Goal: Find specific page/section: Find specific page/section

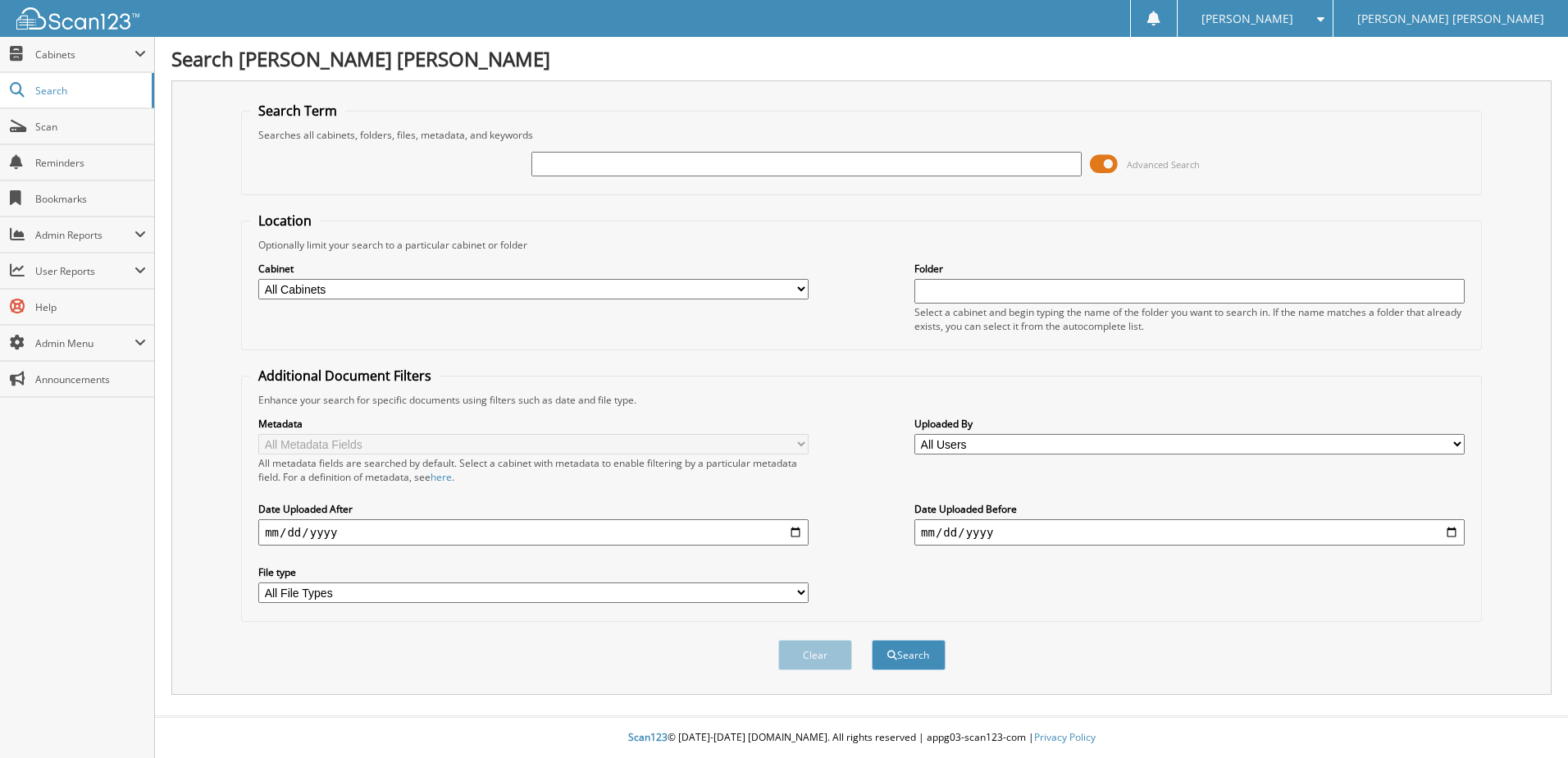
click at [640, 174] on input "text" at bounding box center [806, 164] width 550 height 25
type input "17383"
click at [872, 640] on button "Search" at bounding box center [908, 655] width 74 height 30
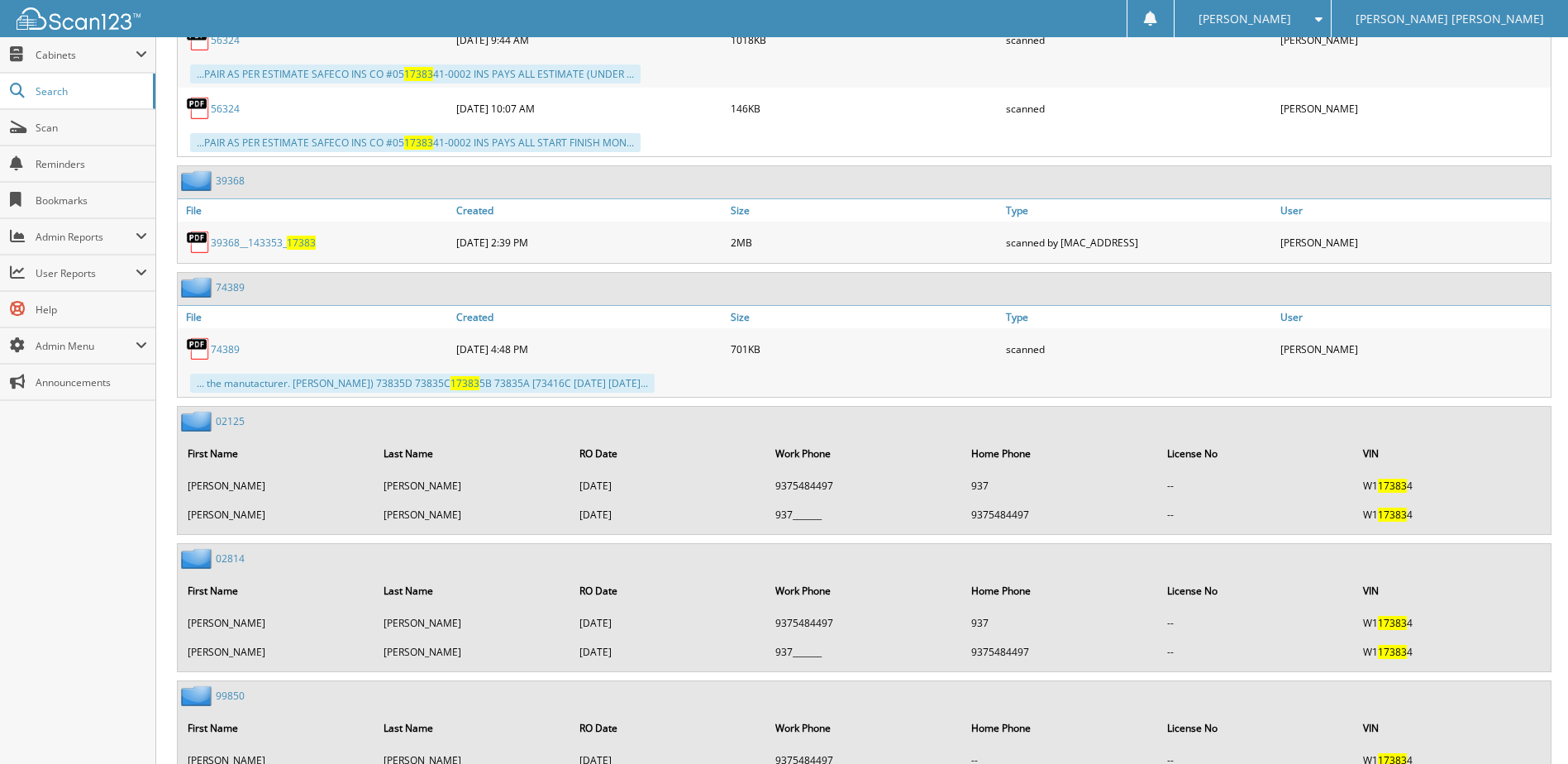
scroll to position [2671, 0]
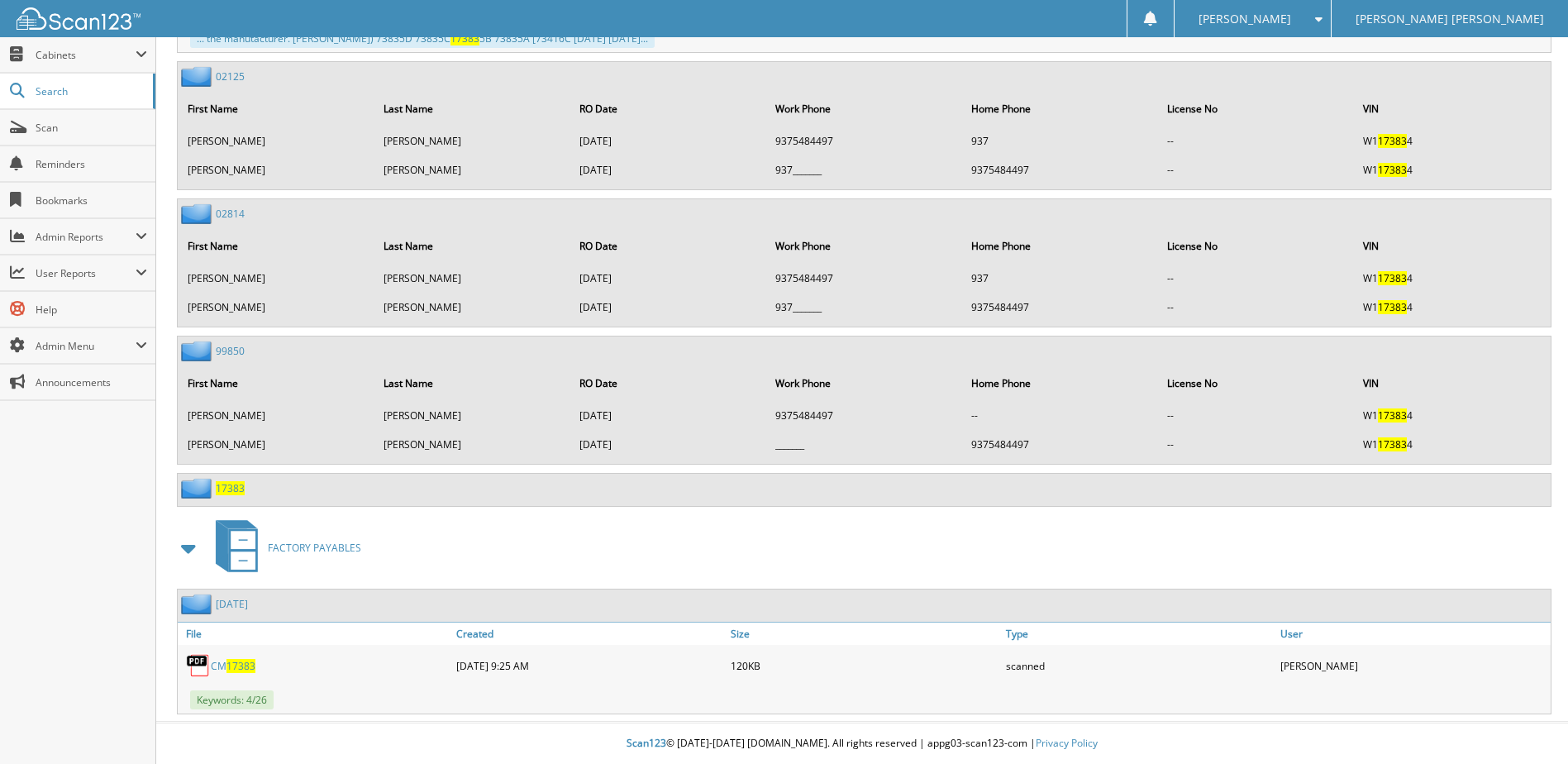
click at [241, 669] on span "17383" at bounding box center [241, 666] width 29 height 14
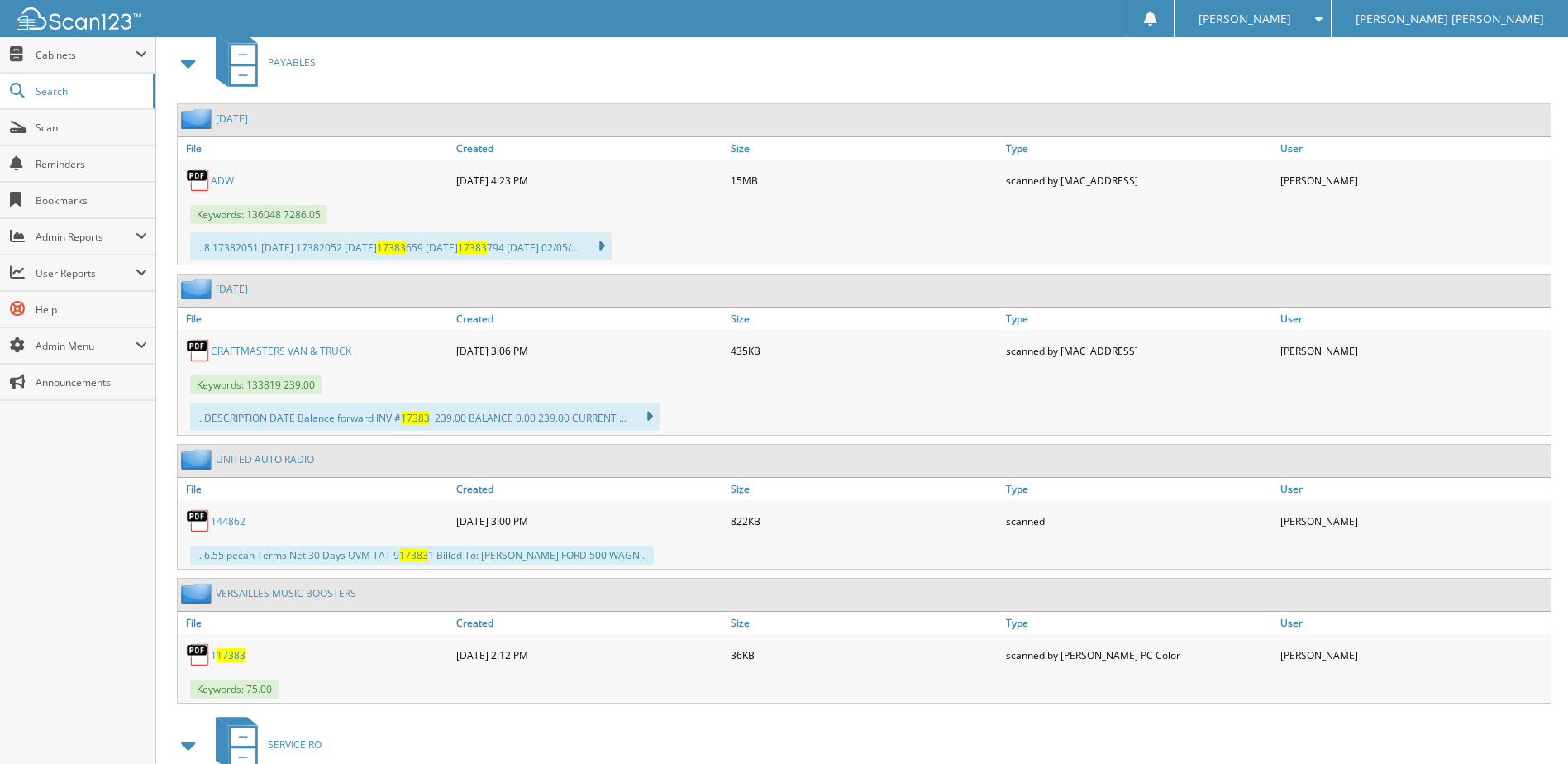
scroll to position [0, 0]
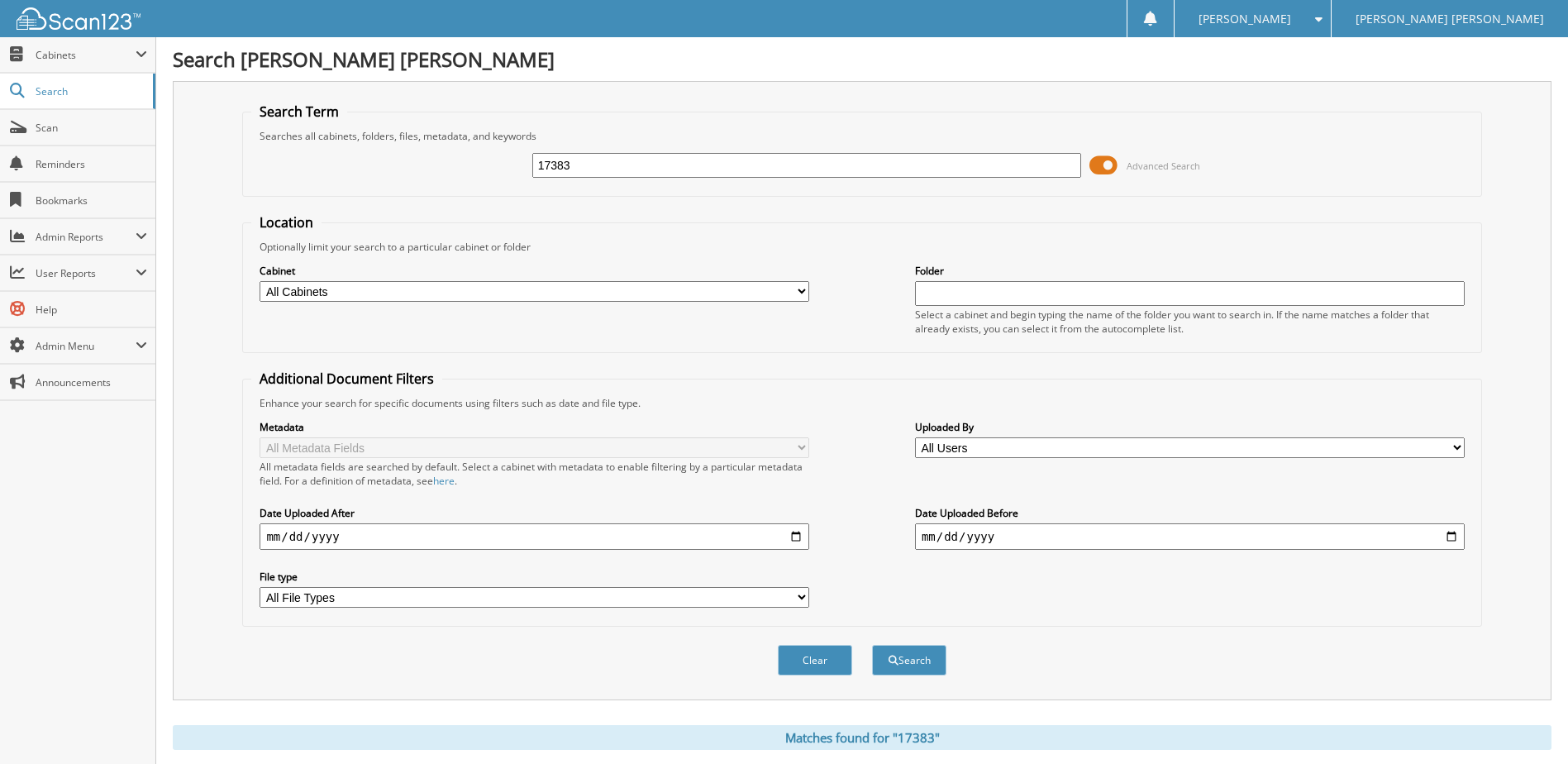
click at [658, 164] on input "17383" at bounding box center [807, 165] width 550 height 25
type input "17399"
click at [872, 645] on button "Search" at bounding box center [909, 660] width 75 height 30
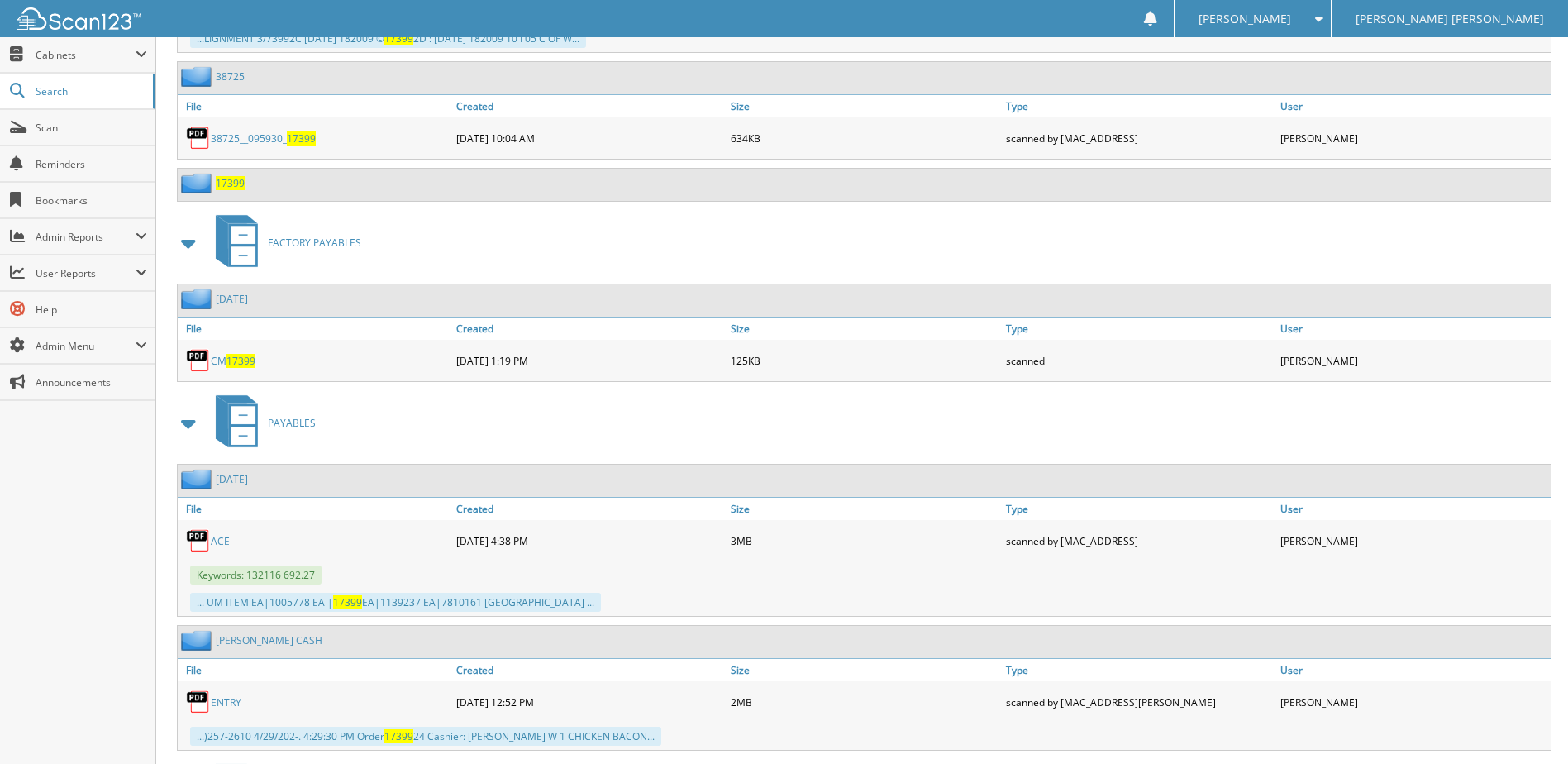
scroll to position [1541, 0]
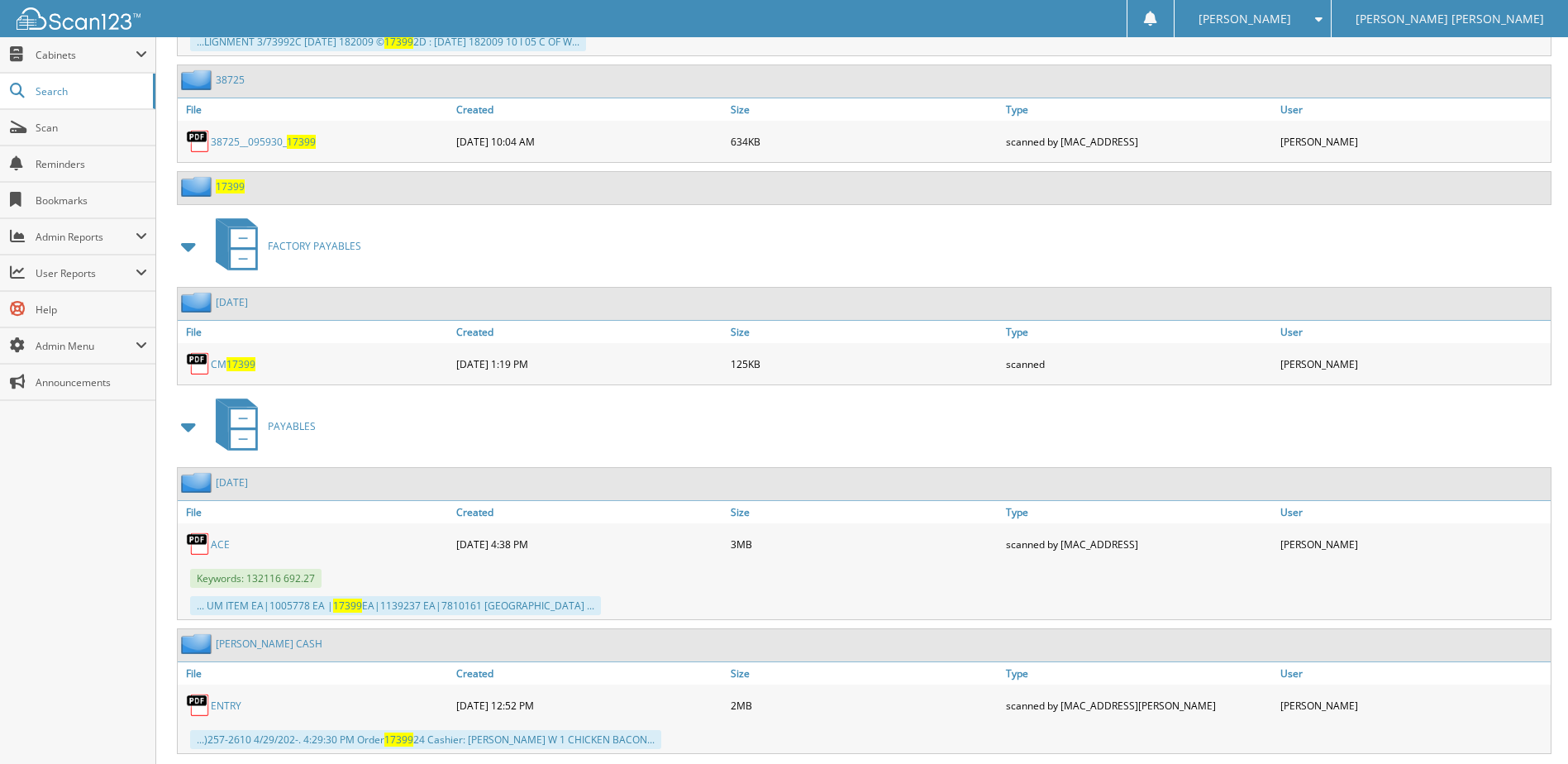
click at [237, 363] on span "17399" at bounding box center [241, 364] width 29 height 14
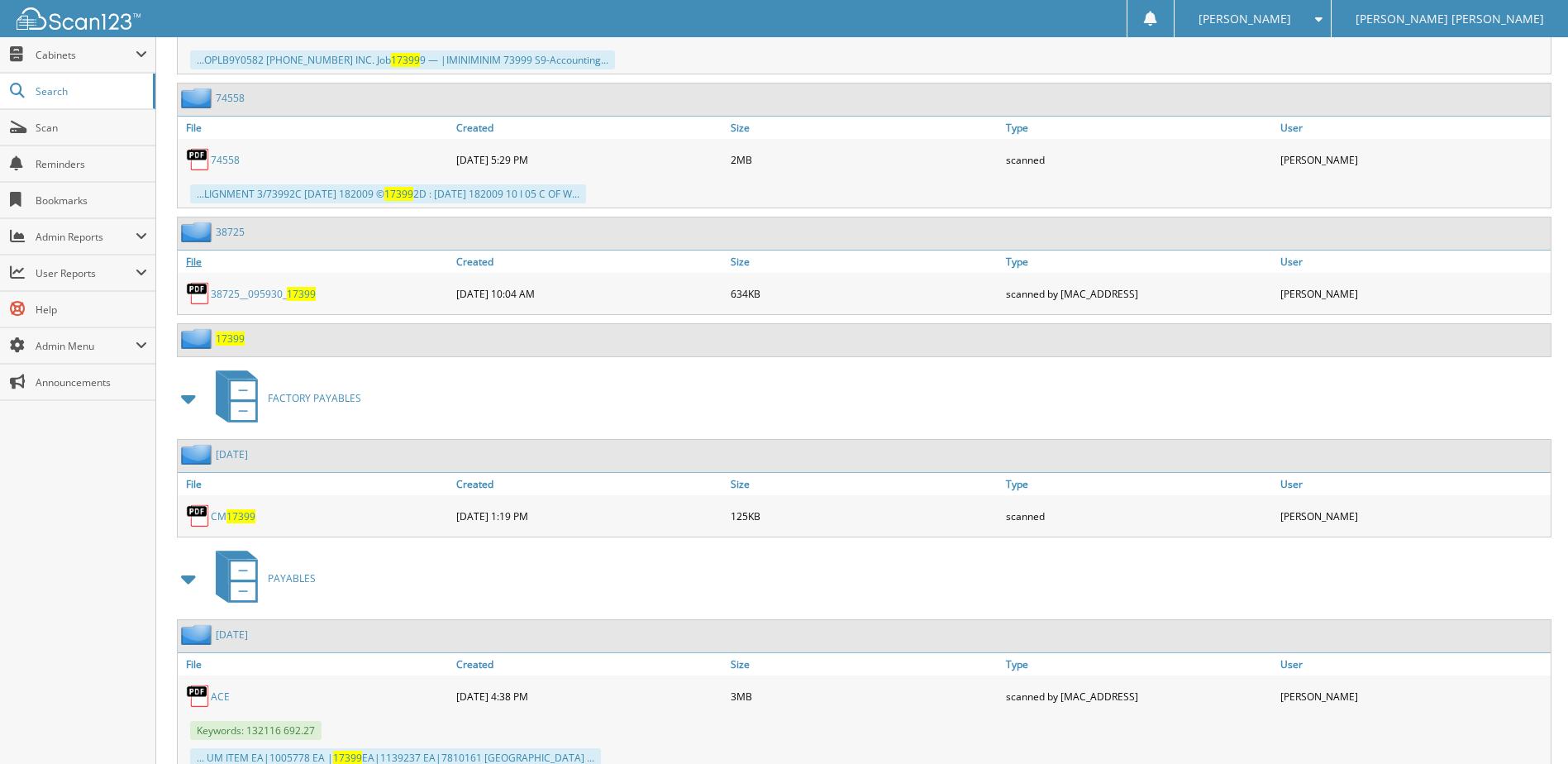
scroll to position [1376, 0]
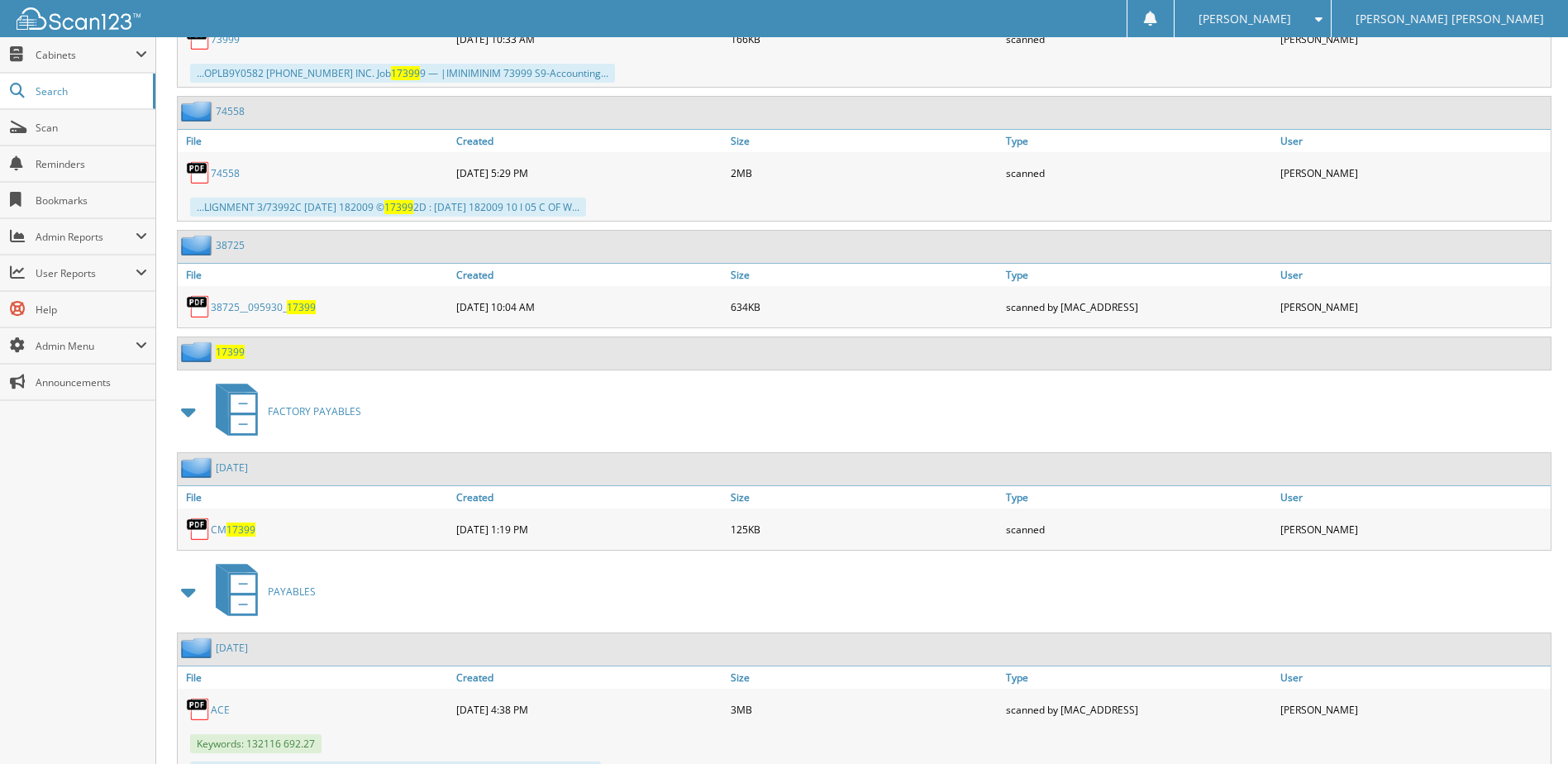
click at [229, 469] on link "AUG 2025" at bounding box center [232, 468] width 32 height 14
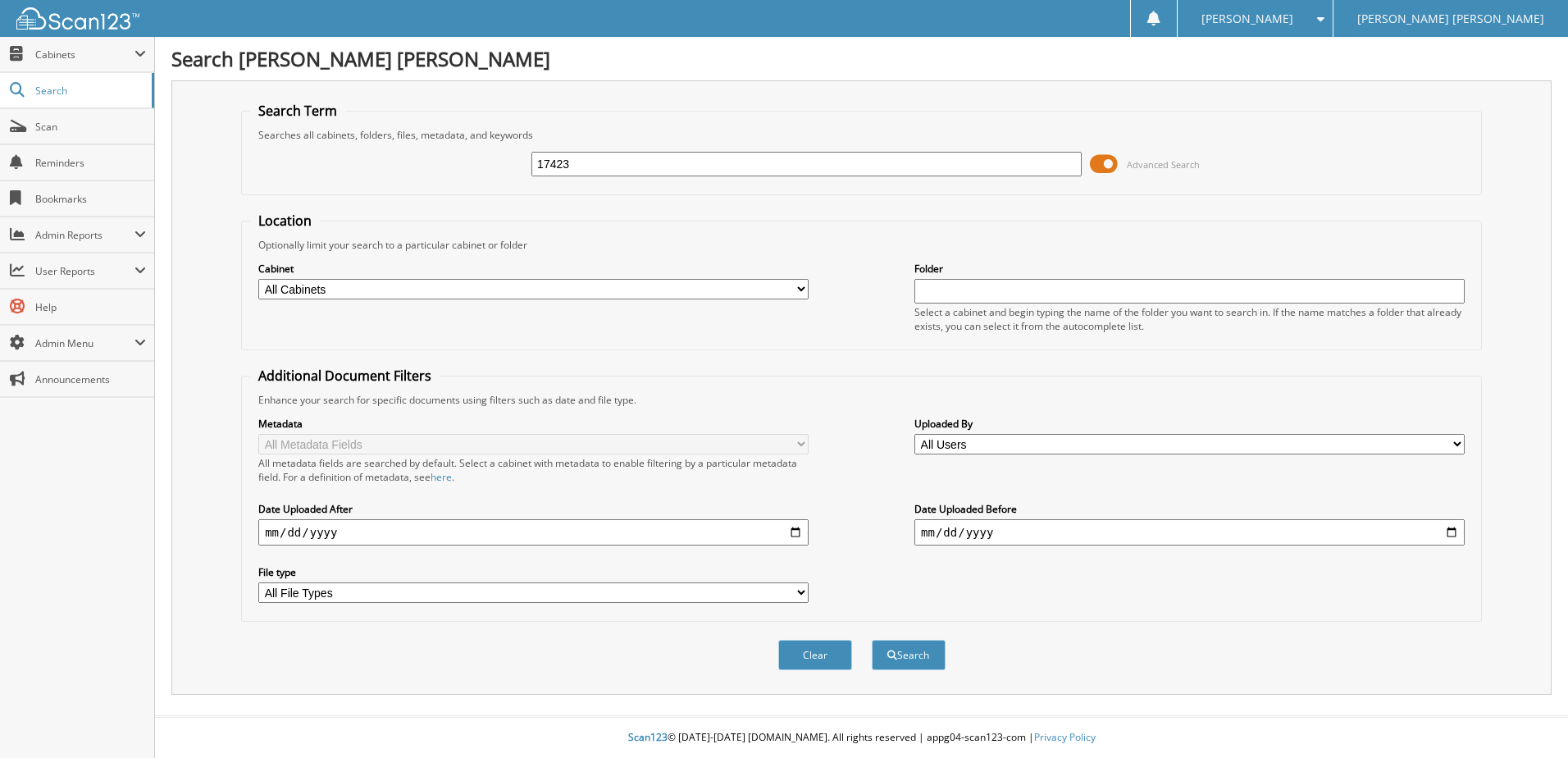
type input "17423"
click at [872, 640] on button "Search" at bounding box center [908, 655] width 74 height 30
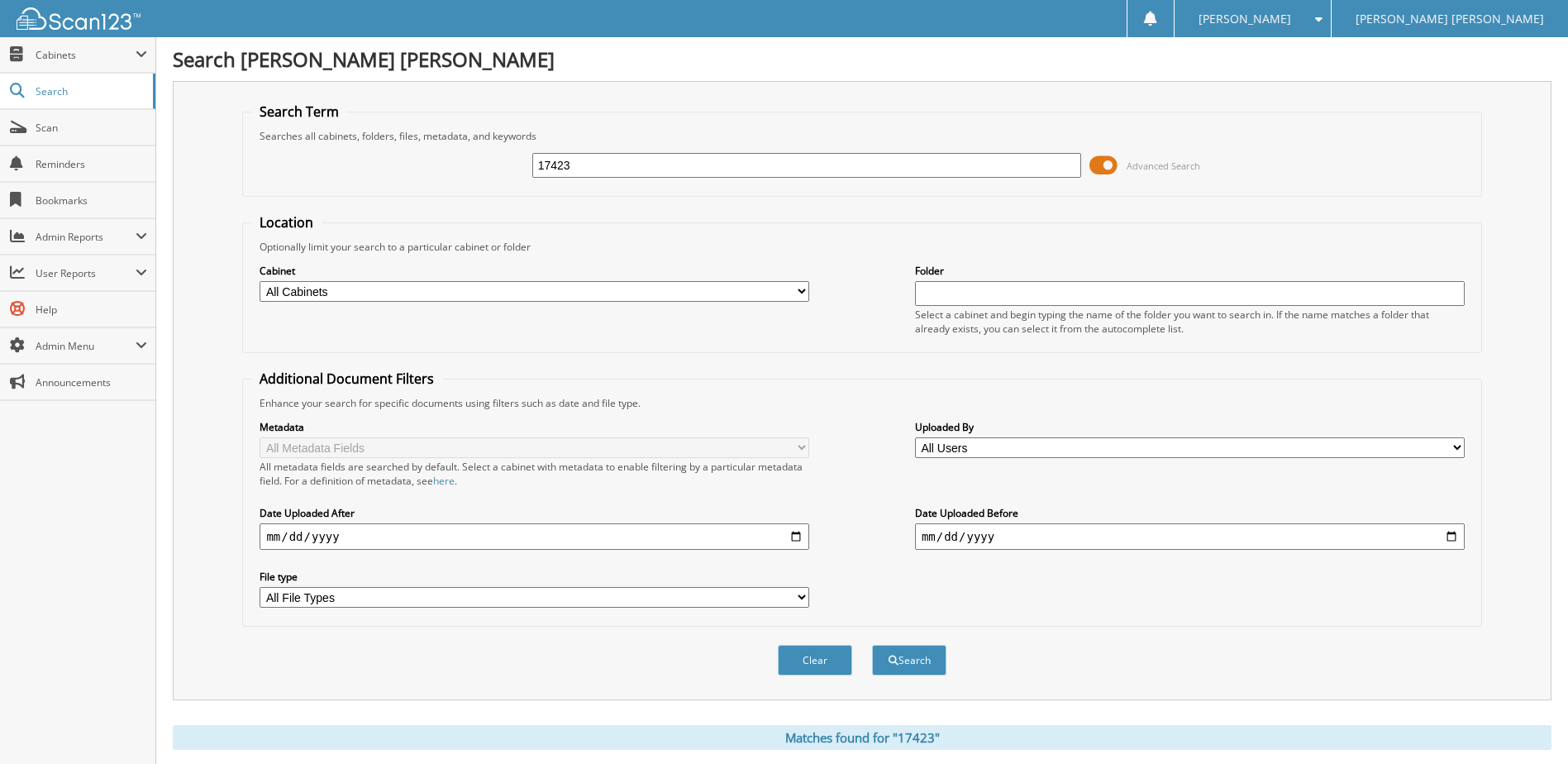
drag, startPoint x: 606, startPoint y: 161, endPoint x: 440, endPoint y: 143, distance: 167.0
click at [503, 148] on div "17423 Advanced Search" at bounding box center [861, 165] width 1221 height 44
type input "17414"
click at [872, 645] on button "Search" at bounding box center [909, 660] width 75 height 30
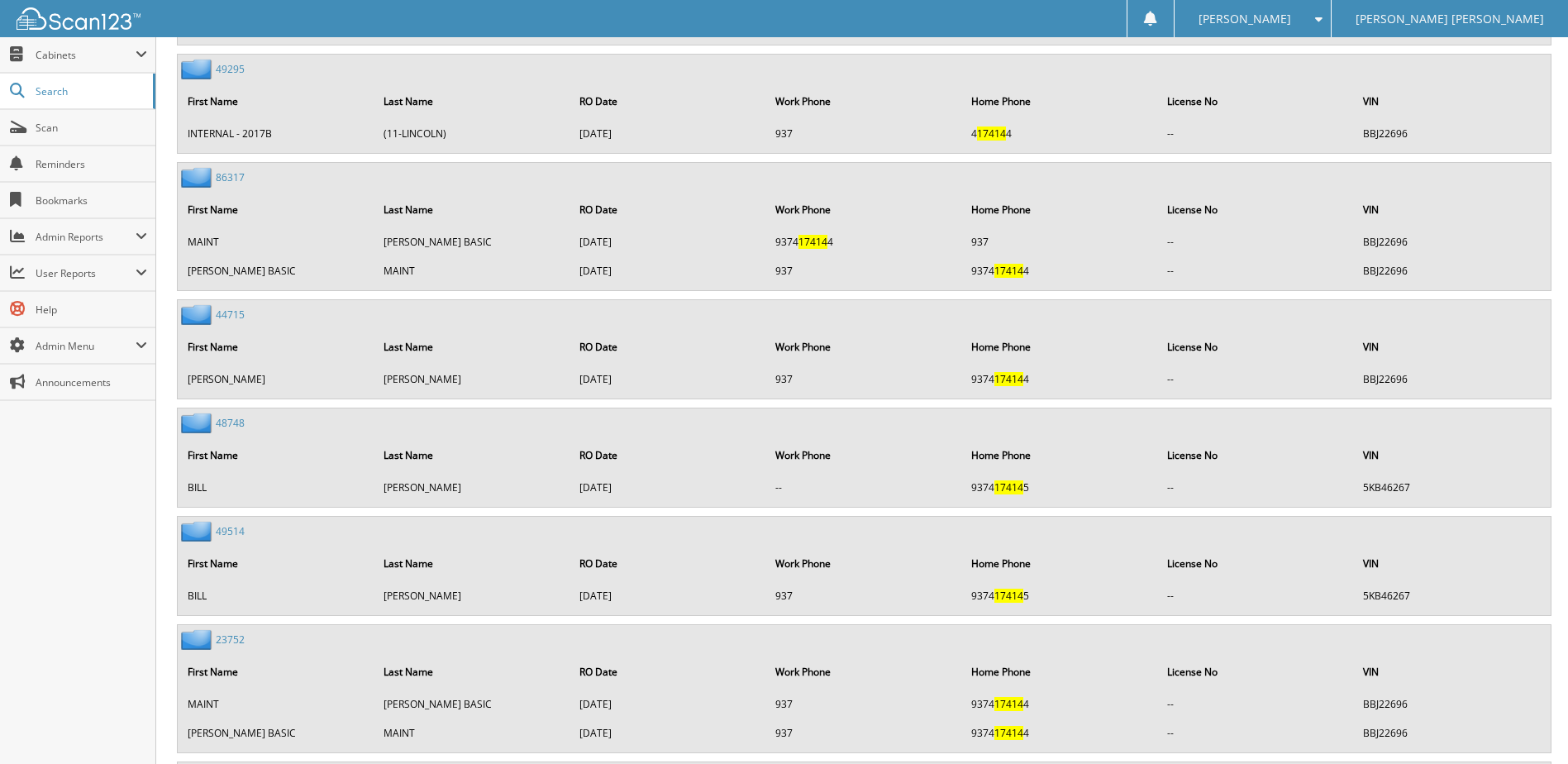
scroll to position [7661, 0]
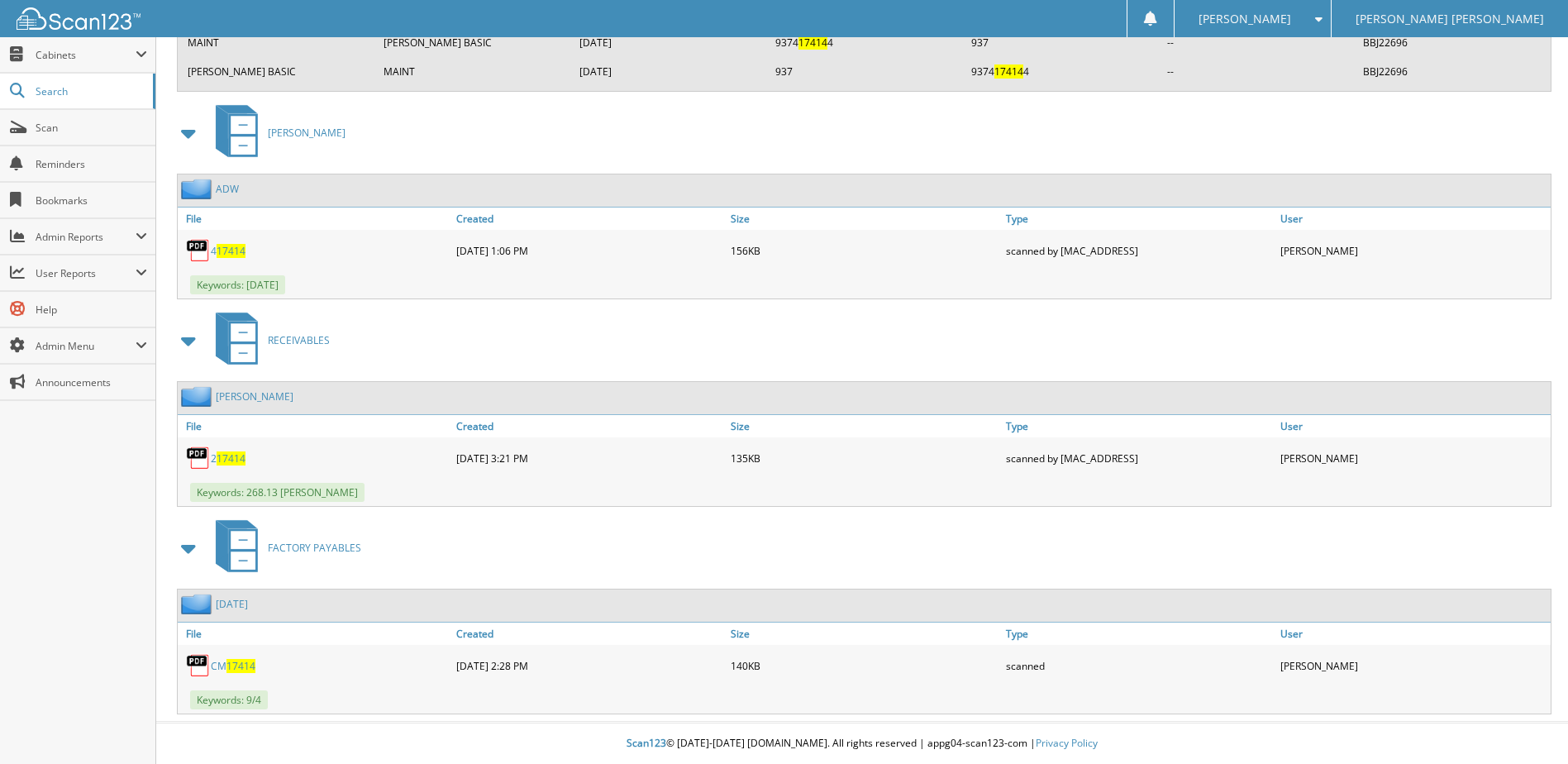
click at [227, 664] on span "17414" at bounding box center [241, 666] width 29 height 14
click at [236, 665] on span "17414" at bounding box center [241, 666] width 29 height 14
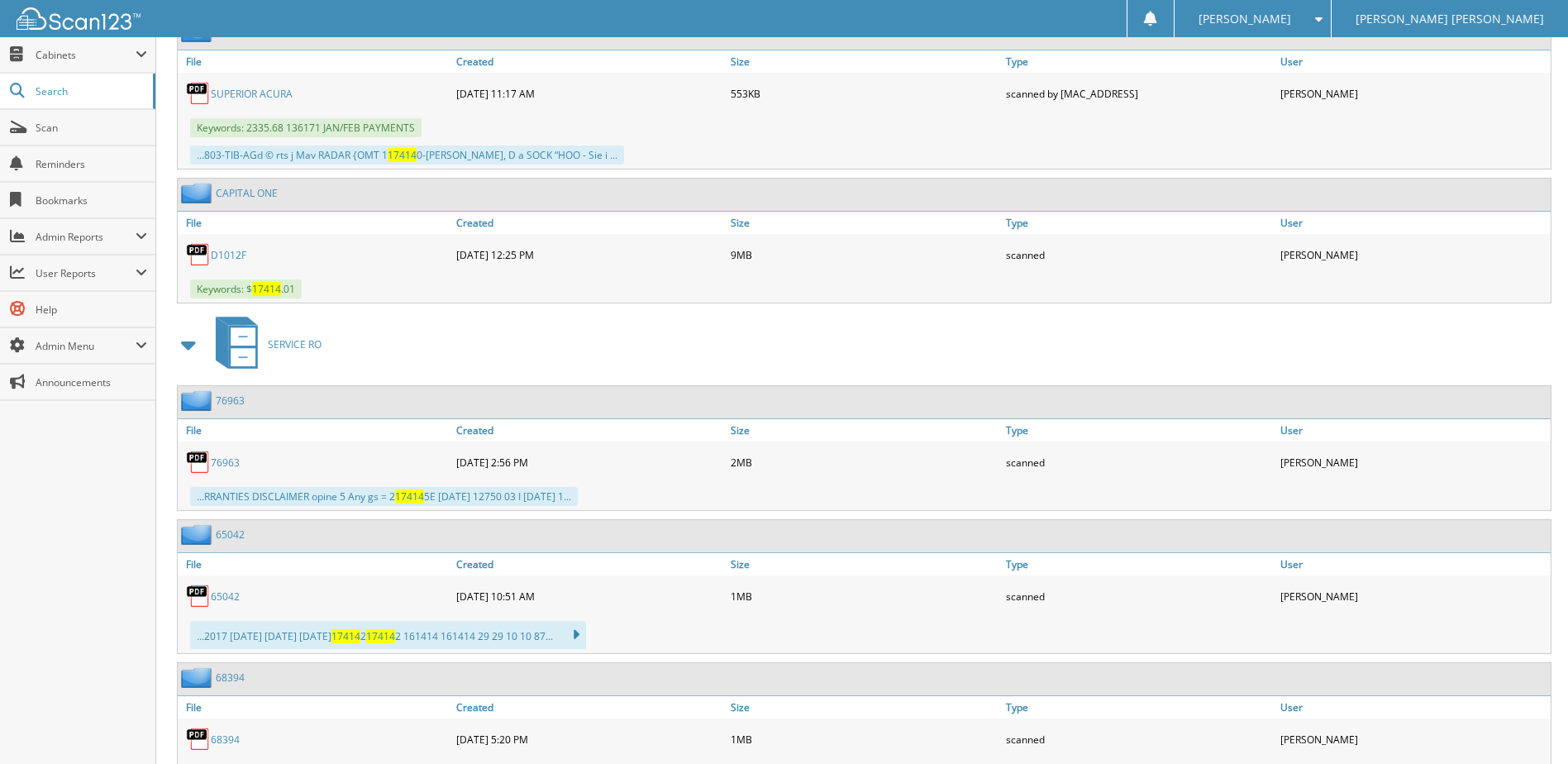
scroll to position [0, 0]
